Goal: Navigation & Orientation: Find specific page/section

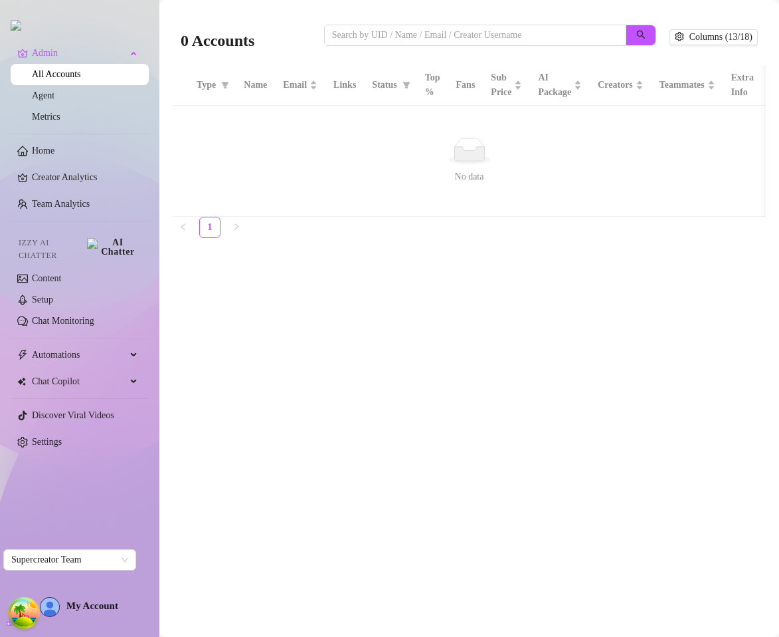
click at [435, 320] on main "0 Accounts Columns (13/18) Type Name Email Links Status Top % Fans Sub Price AI…" at bounding box center [469, 318] width 620 height 637
